Goal: Find specific page/section: Find specific page/section

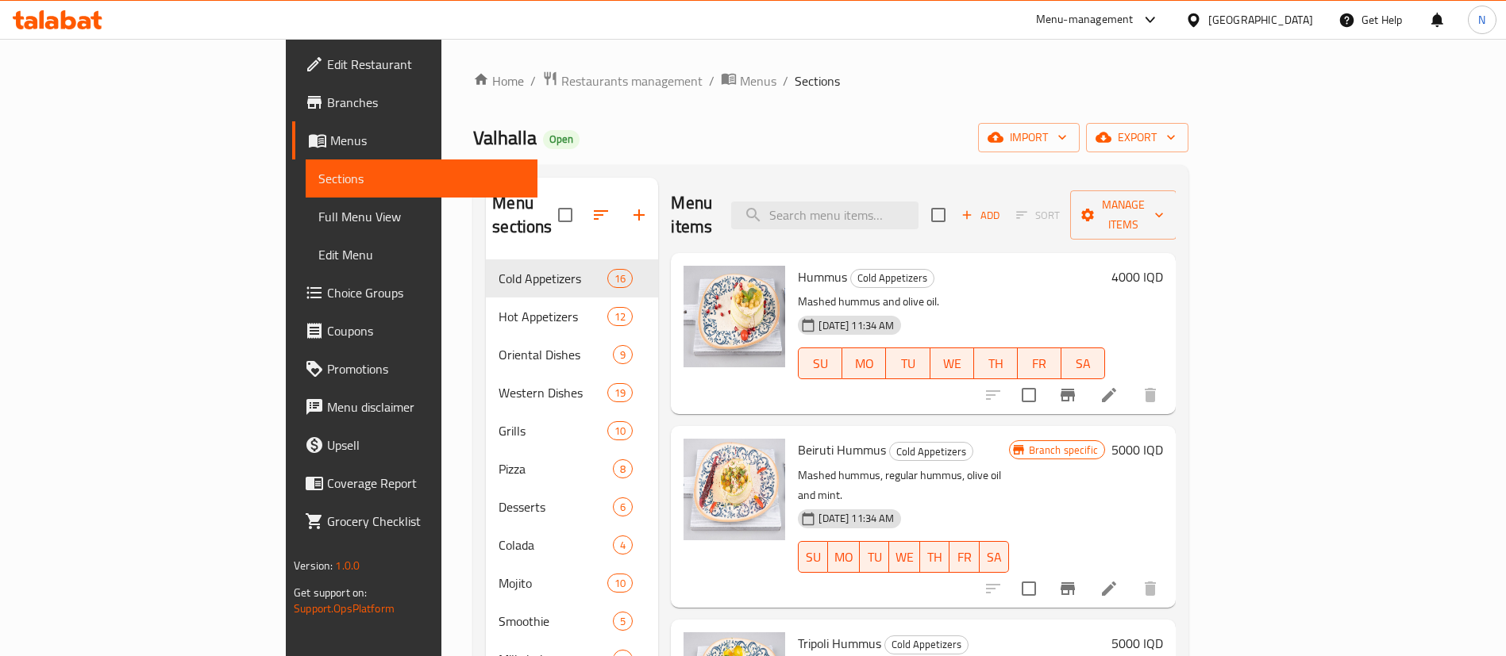
click at [561, 75] on span "Restaurants management" at bounding box center [631, 80] width 141 height 19
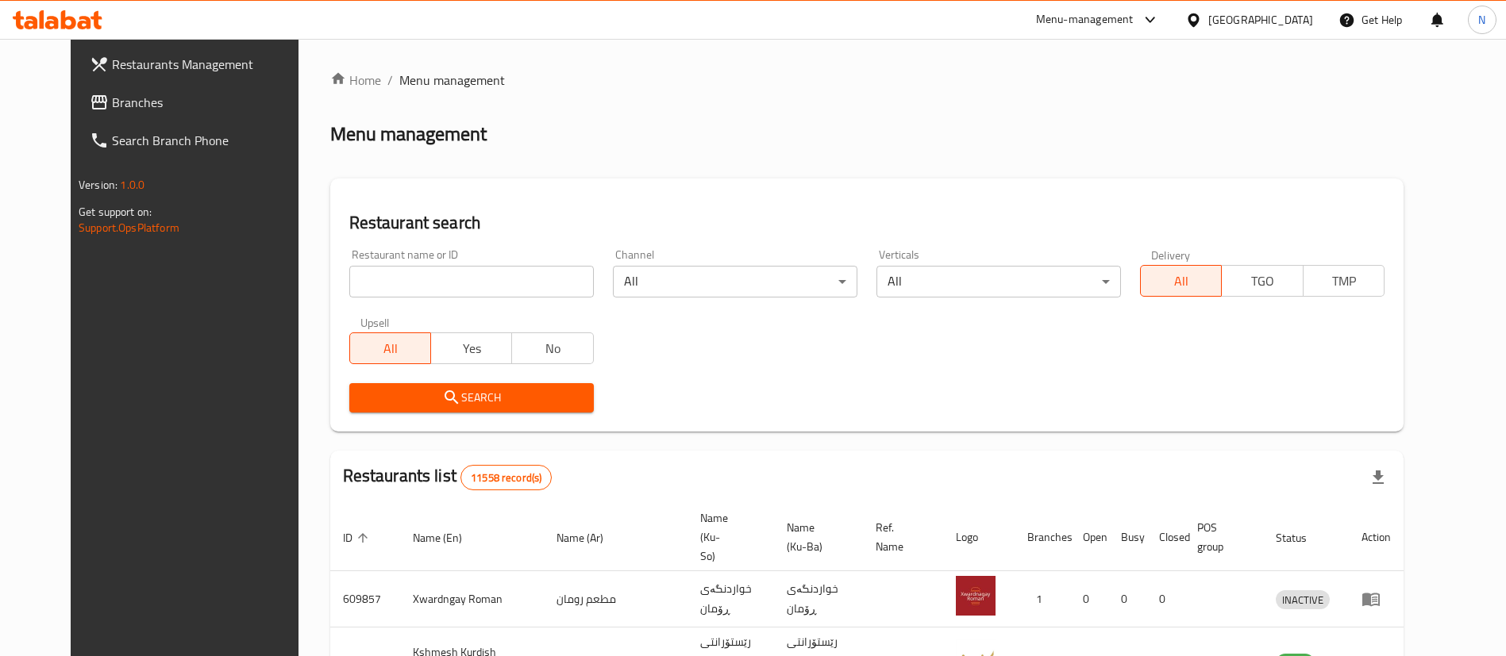
click at [445, 274] on div "Home / Menu management Menu management Restaurant search Restaurant name or ID …" at bounding box center [866, 611] width 1073 height 1081
click at [445, 274] on input "search" at bounding box center [471, 282] width 244 height 32
paste input "702075"
click button "Search" at bounding box center [471, 397] width 244 height 29
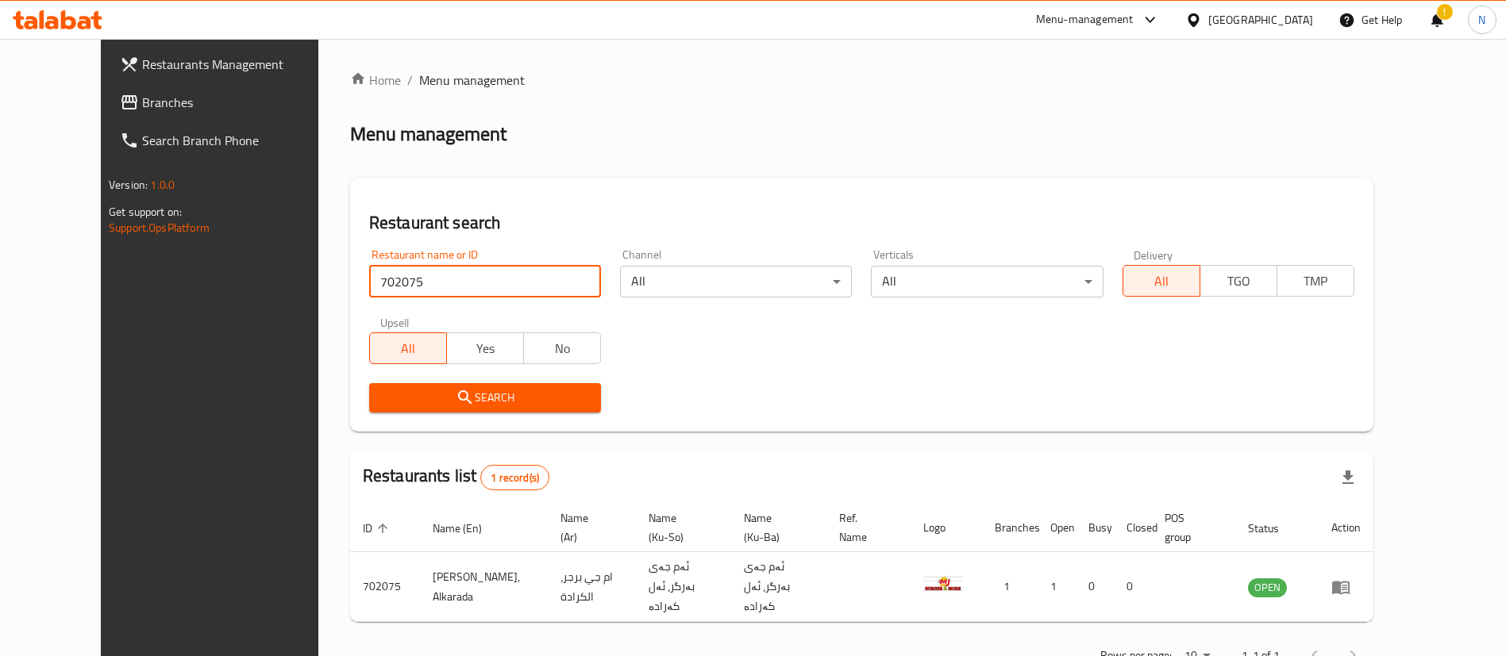
drag, startPoint x: 371, startPoint y: 279, endPoint x: 155, endPoint y: 245, distance: 218.6
click at [155, 245] on div "Restaurants Management Branches Search Branch Phone Version: 1.0.0 Get support …" at bounding box center [753, 373] width 1304 height 669
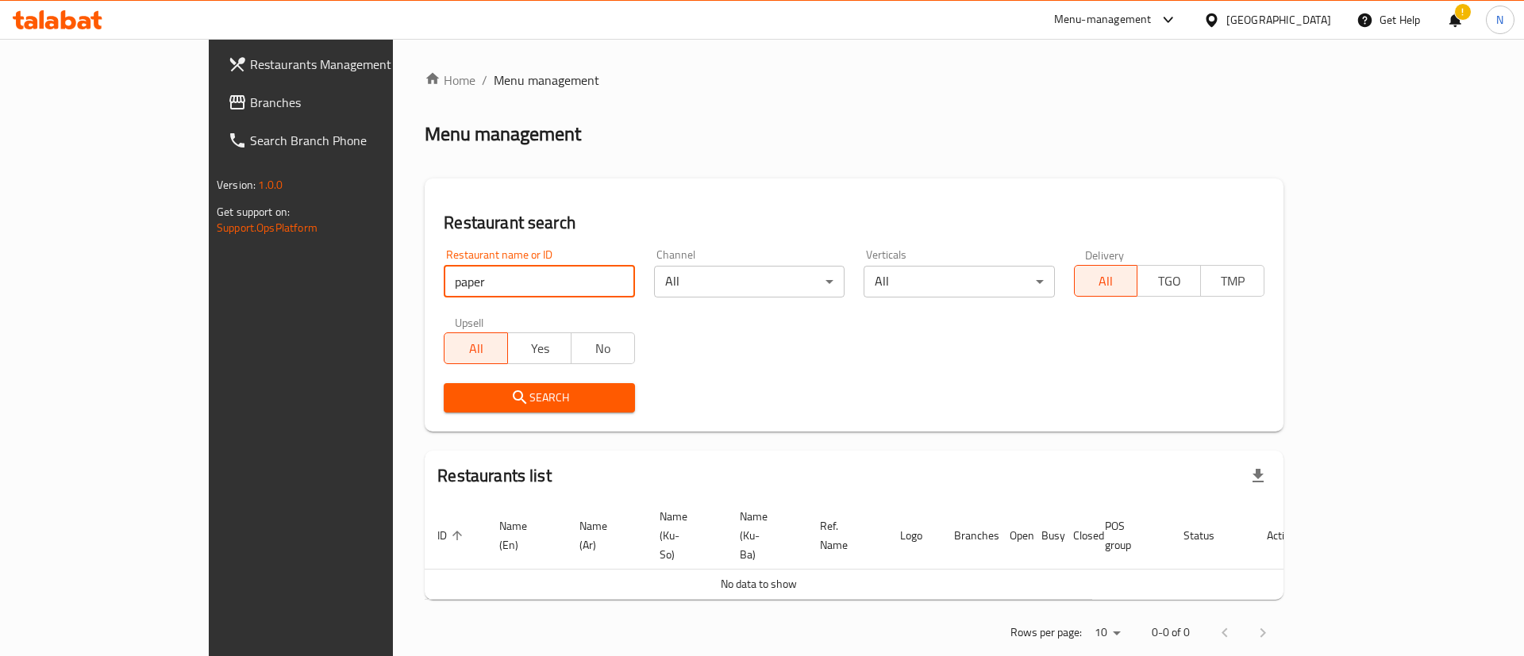
type input "paper"
click button "Search" at bounding box center [539, 397] width 190 height 29
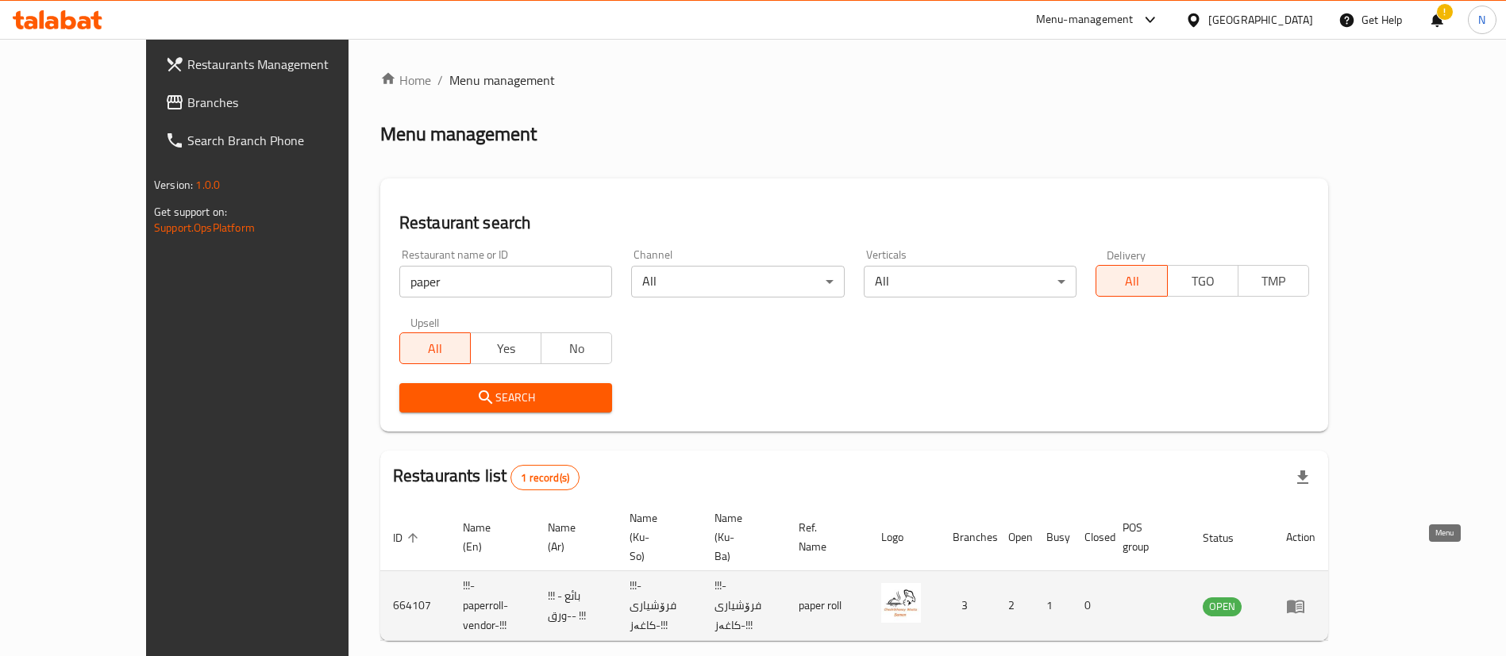
click at [1304, 600] on icon "enhanced table" at bounding box center [1295, 606] width 17 height 13
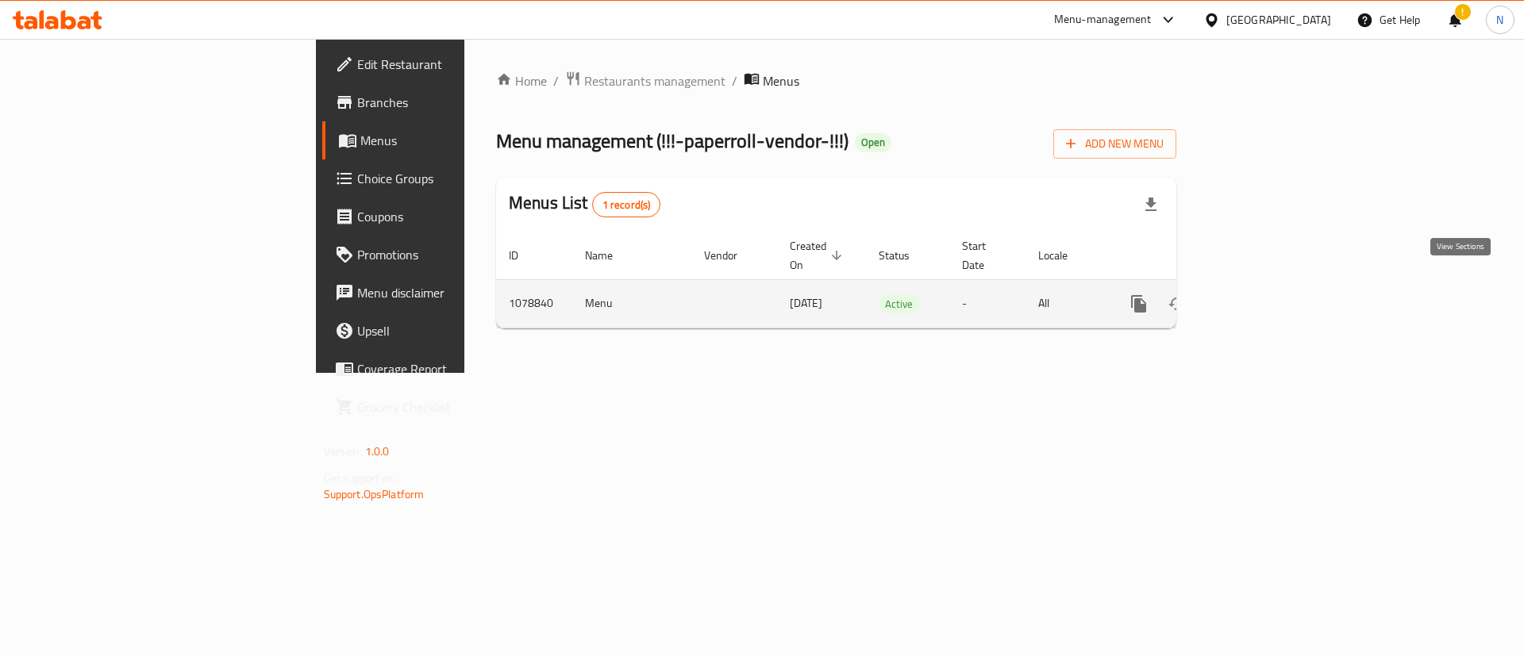
click at [1263, 294] on icon "enhanced table" at bounding box center [1253, 303] width 19 height 19
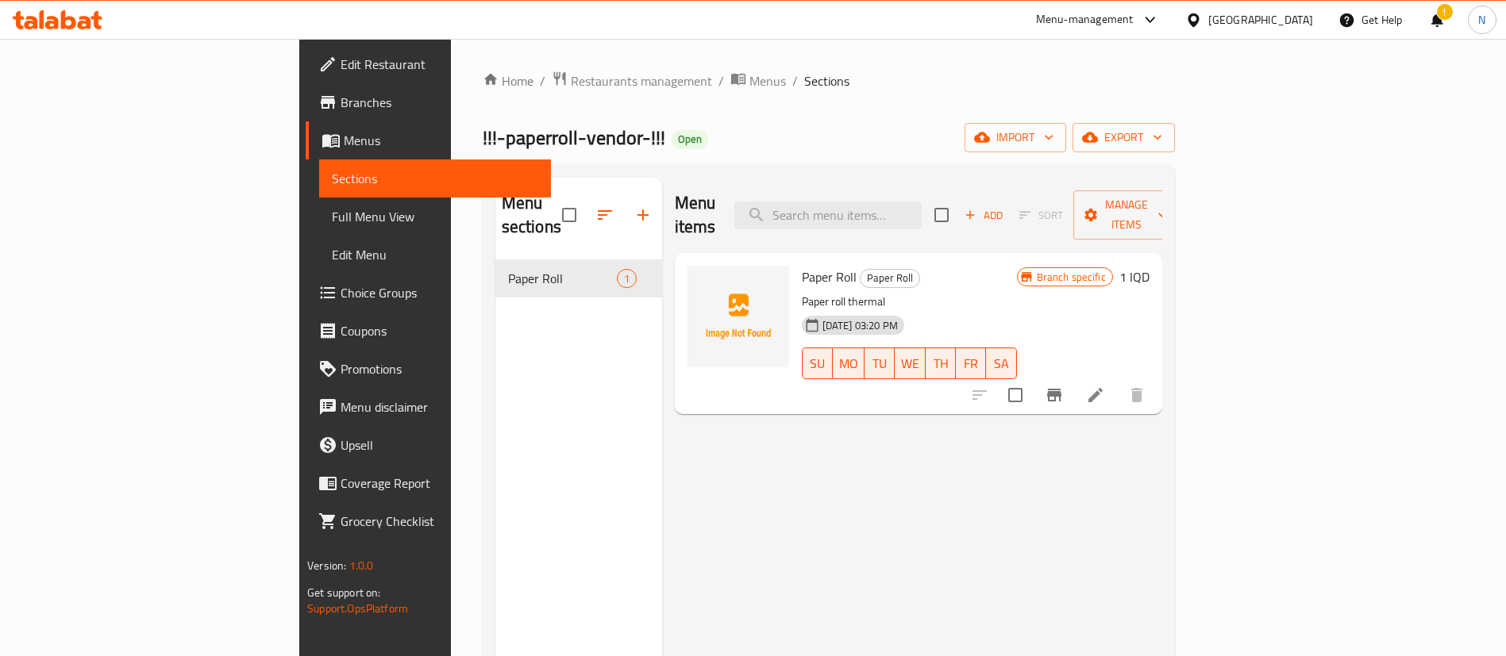
click at [341, 97] on span "Branches" at bounding box center [440, 102] width 198 height 19
